Goal: Information Seeking & Learning: Find specific fact

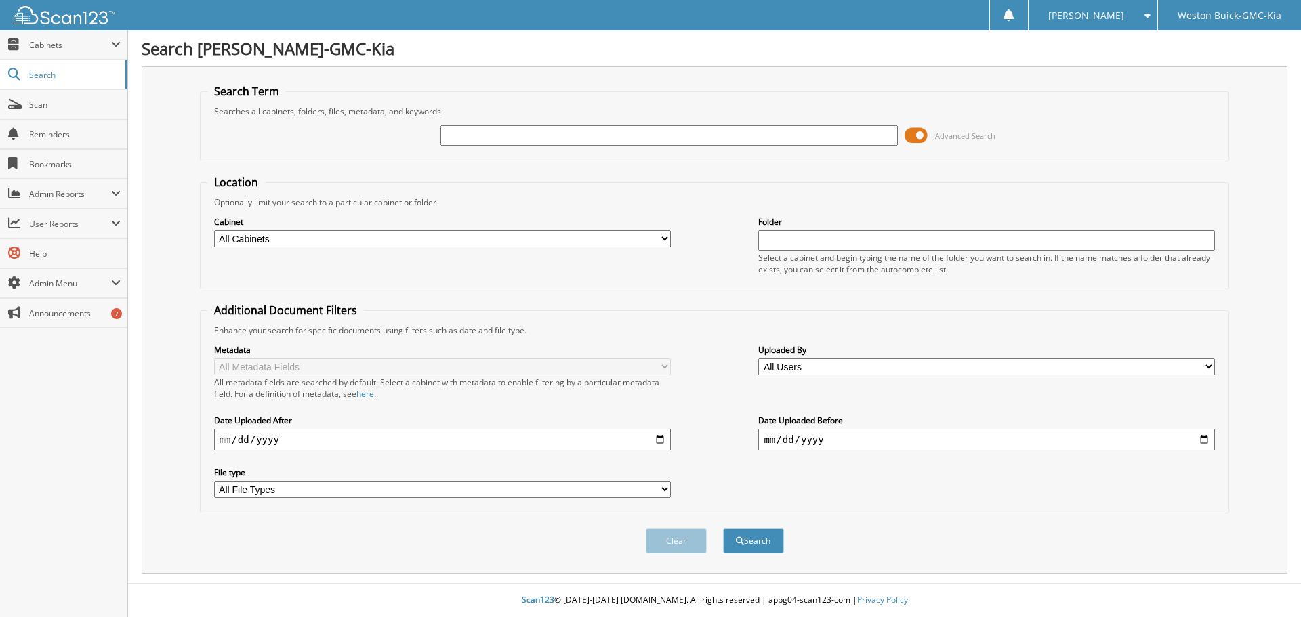
click at [612, 135] on input "text" at bounding box center [668, 135] width 457 height 20
type input "169038"
click at [723, 529] on button "Search" at bounding box center [753, 541] width 61 height 25
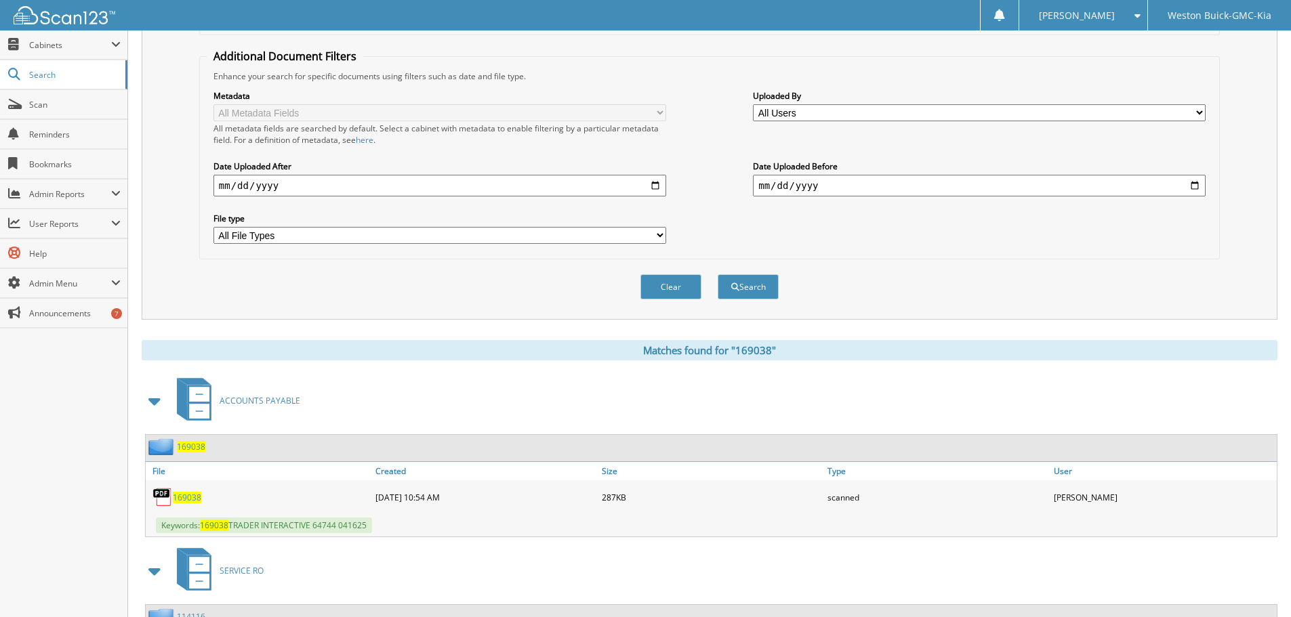
scroll to position [339, 0]
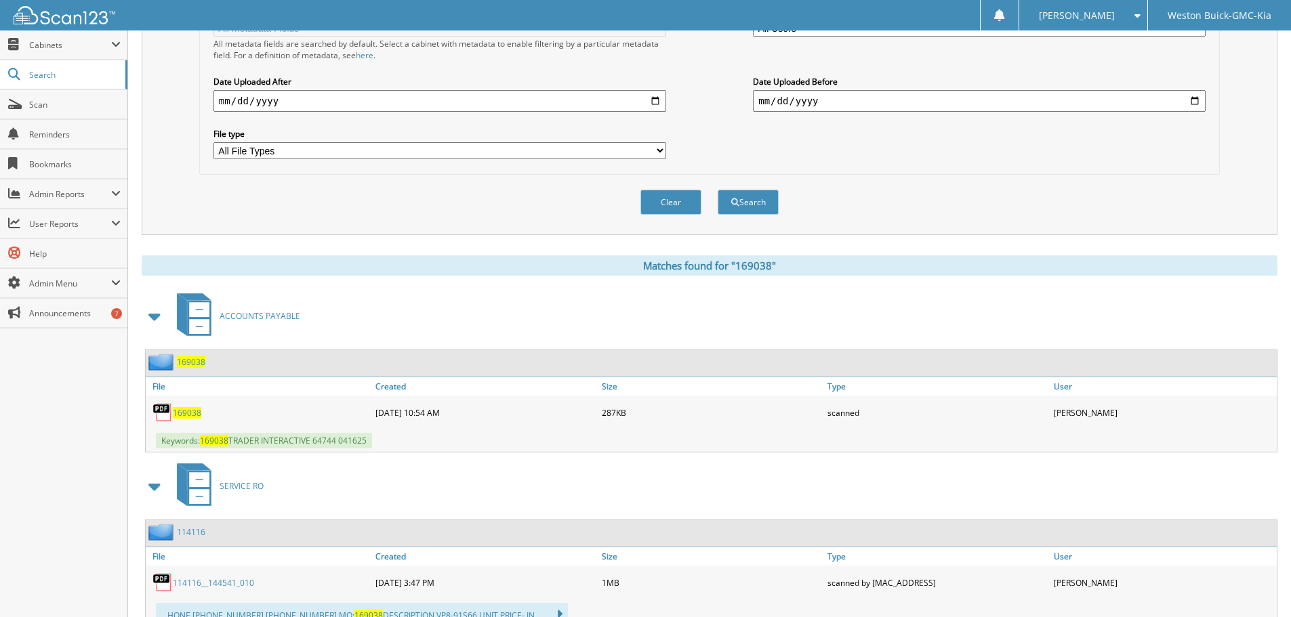
click at [190, 414] on span "169038" at bounding box center [187, 413] width 28 height 12
